Goal: Task Accomplishment & Management: Use online tool/utility

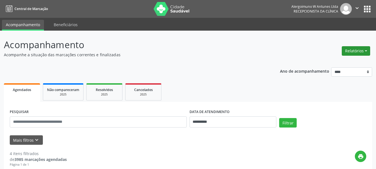
click at [360, 51] on button "Relatórios" at bounding box center [355, 50] width 28 height 9
click at [340, 62] on link "Agendamentos" at bounding box center [340, 63] width 60 height 8
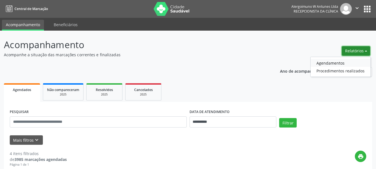
select select "*"
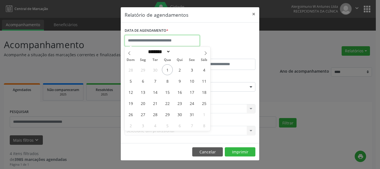
click at [153, 42] on input "text" at bounding box center [162, 40] width 75 height 11
click at [168, 71] on span "1" at bounding box center [167, 69] width 11 height 11
type input "**********"
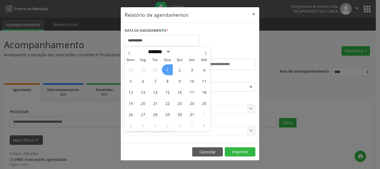
click at [167, 69] on span "1" at bounding box center [167, 69] width 11 height 11
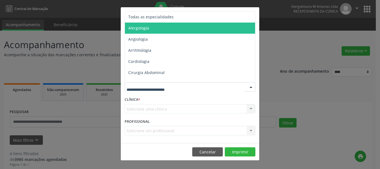
click at [150, 27] on span "Alergologia" at bounding box center [190, 28] width 131 height 11
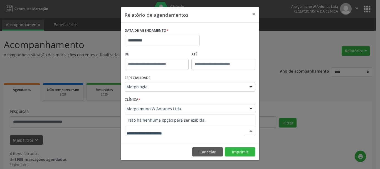
click at [160, 129] on input "text" at bounding box center [184, 133] width 117 height 11
click at [246, 149] on button "Imprimir" at bounding box center [240, 151] width 31 height 9
